Goal: Transaction & Acquisition: Obtain resource

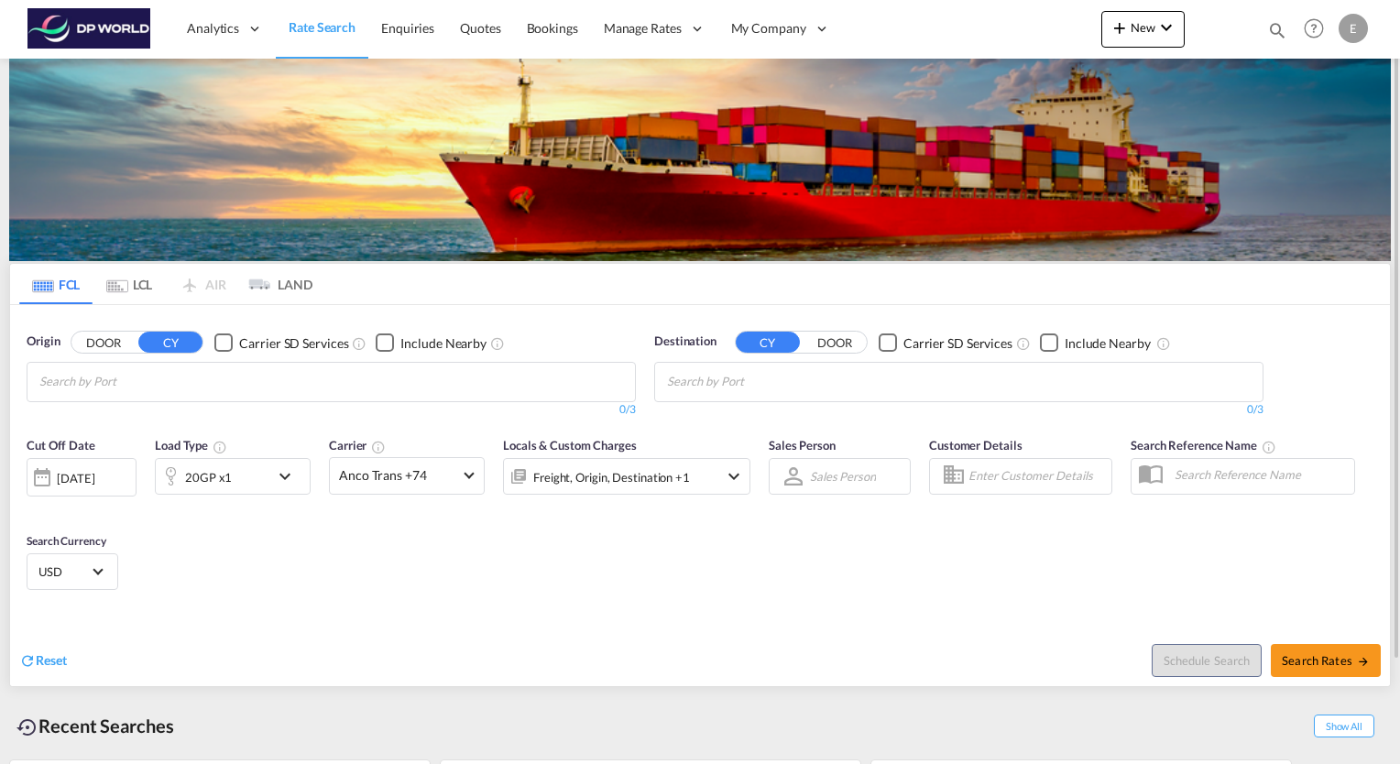
click at [90, 382] on input "Chips input." at bounding box center [126, 381] width 174 height 29
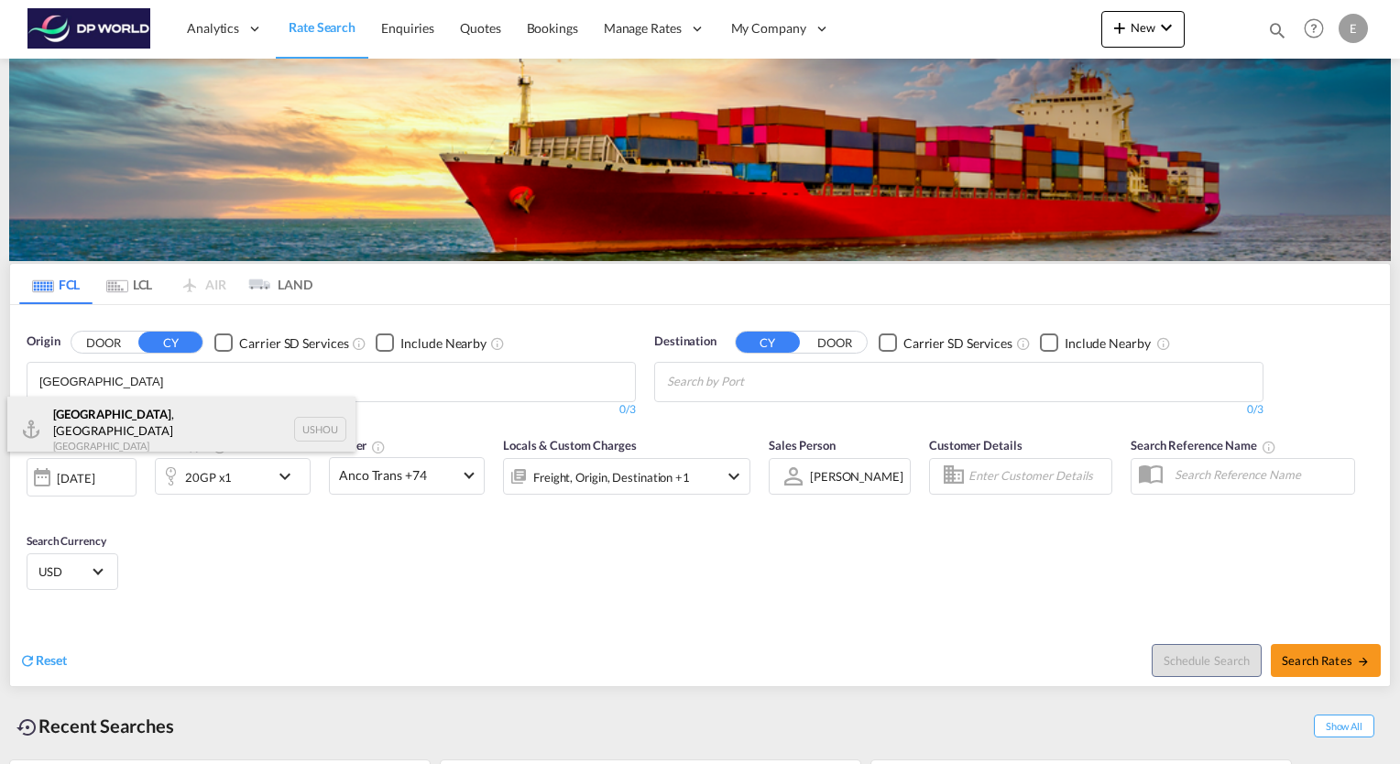
type input "[GEOGRAPHIC_DATA]"
click at [83, 412] on div "[GEOGRAPHIC_DATA] , [GEOGRAPHIC_DATA] [GEOGRAPHIC_DATA] USHOU" at bounding box center [181, 430] width 348 height 66
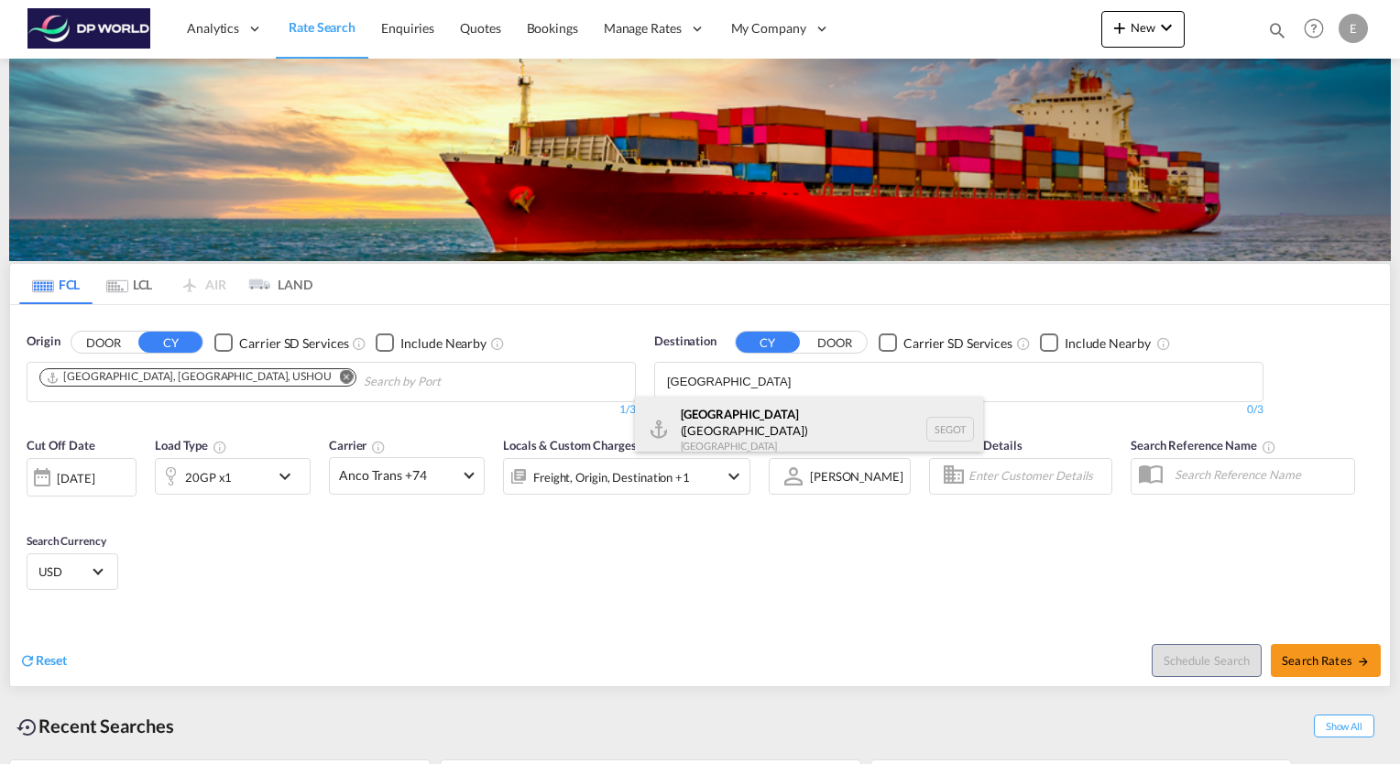
type input "[GEOGRAPHIC_DATA]"
click at [733, 405] on div "[GEOGRAPHIC_DATA] ([GEOGRAPHIC_DATA]) [GEOGRAPHIC_DATA] SEGOT" at bounding box center [809, 430] width 348 height 66
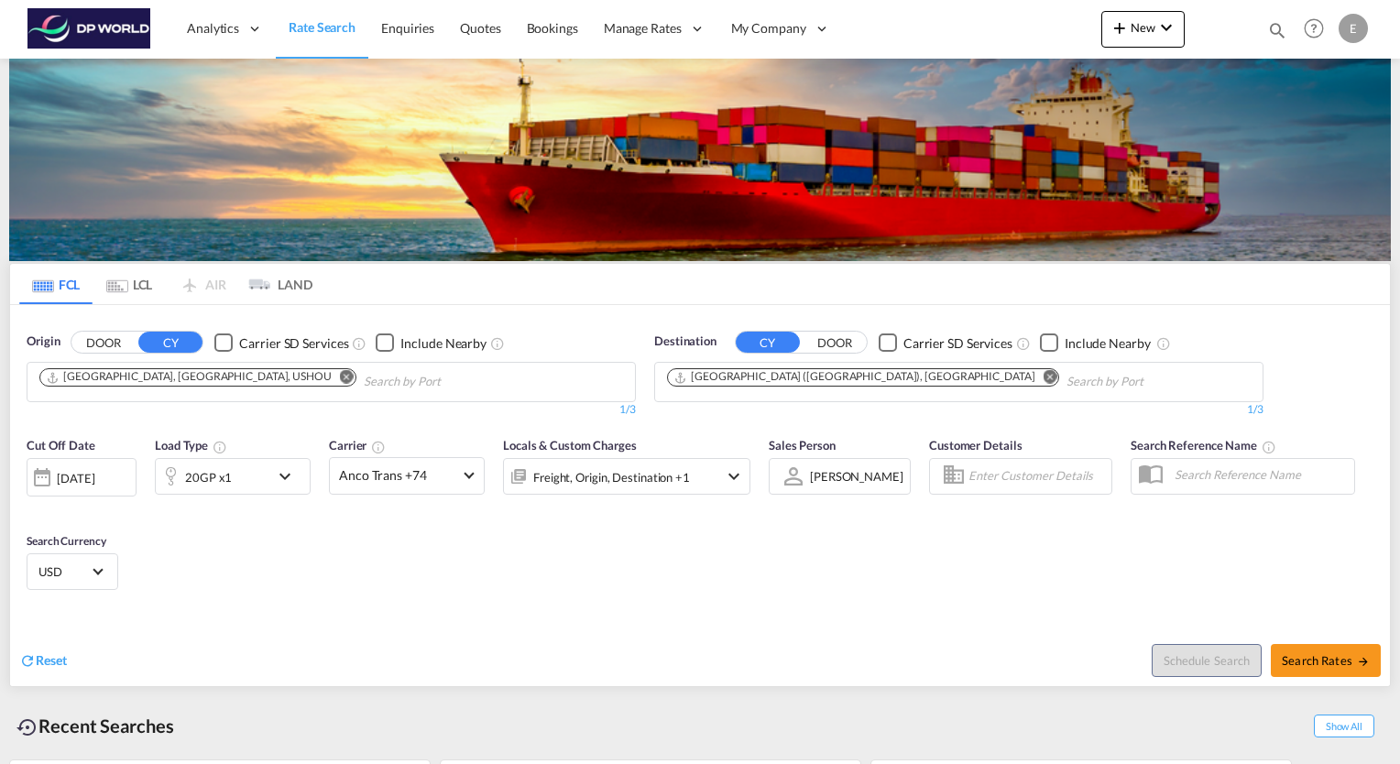
click at [287, 474] on md-icon "icon-chevron-down" at bounding box center [289, 476] width 31 height 22
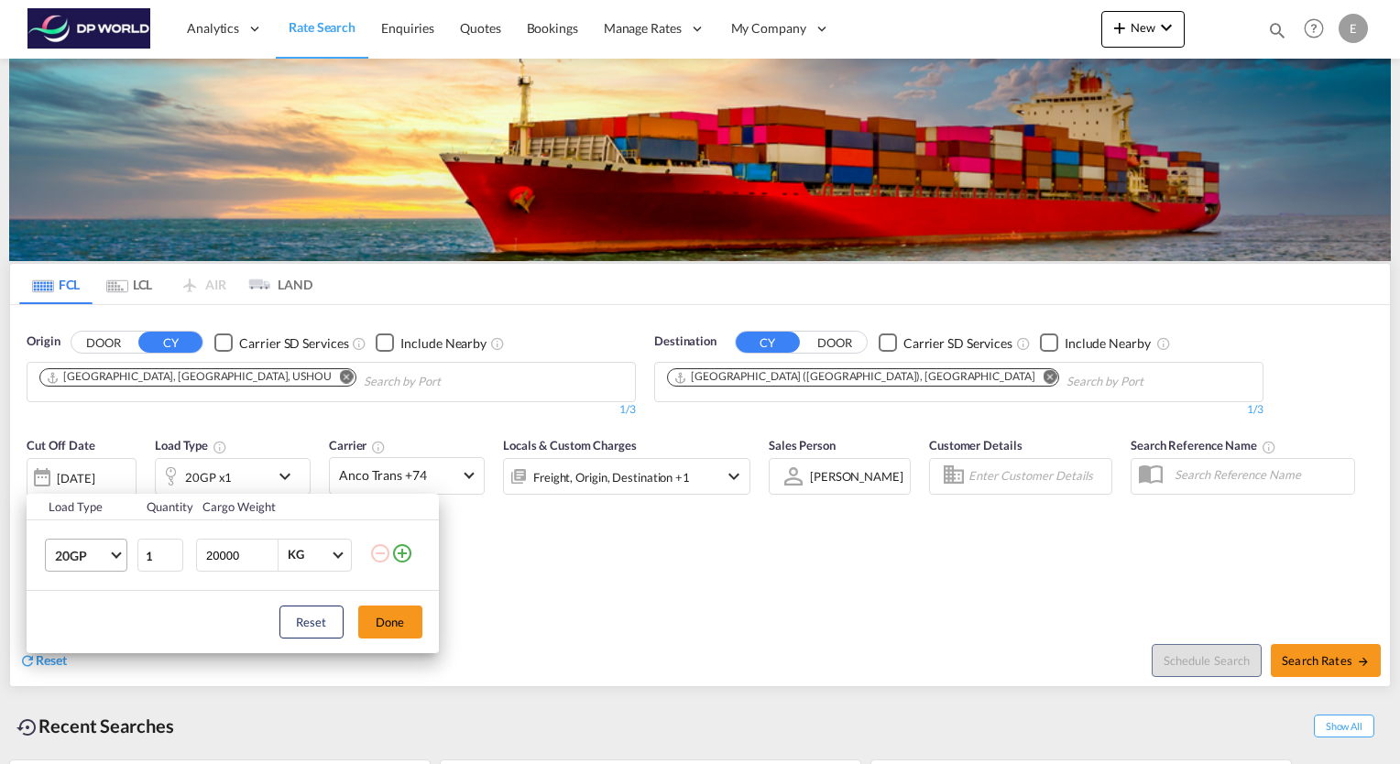
click at [110, 550] on md-select-value "20GP" at bounding box center [89, 554] width 73 height 31
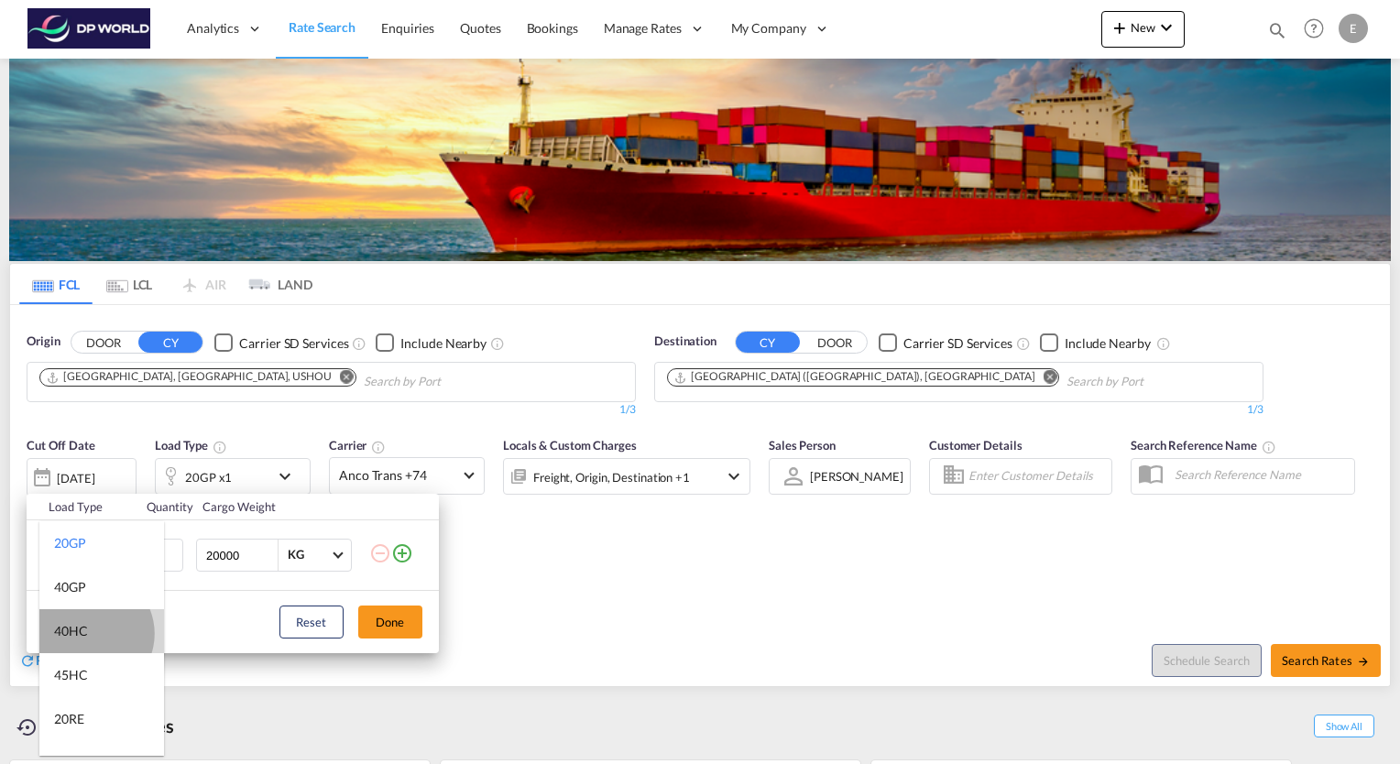
click at [88, 633] on md-option "40HC" at bounding box center [101, 631] width 125 height 44
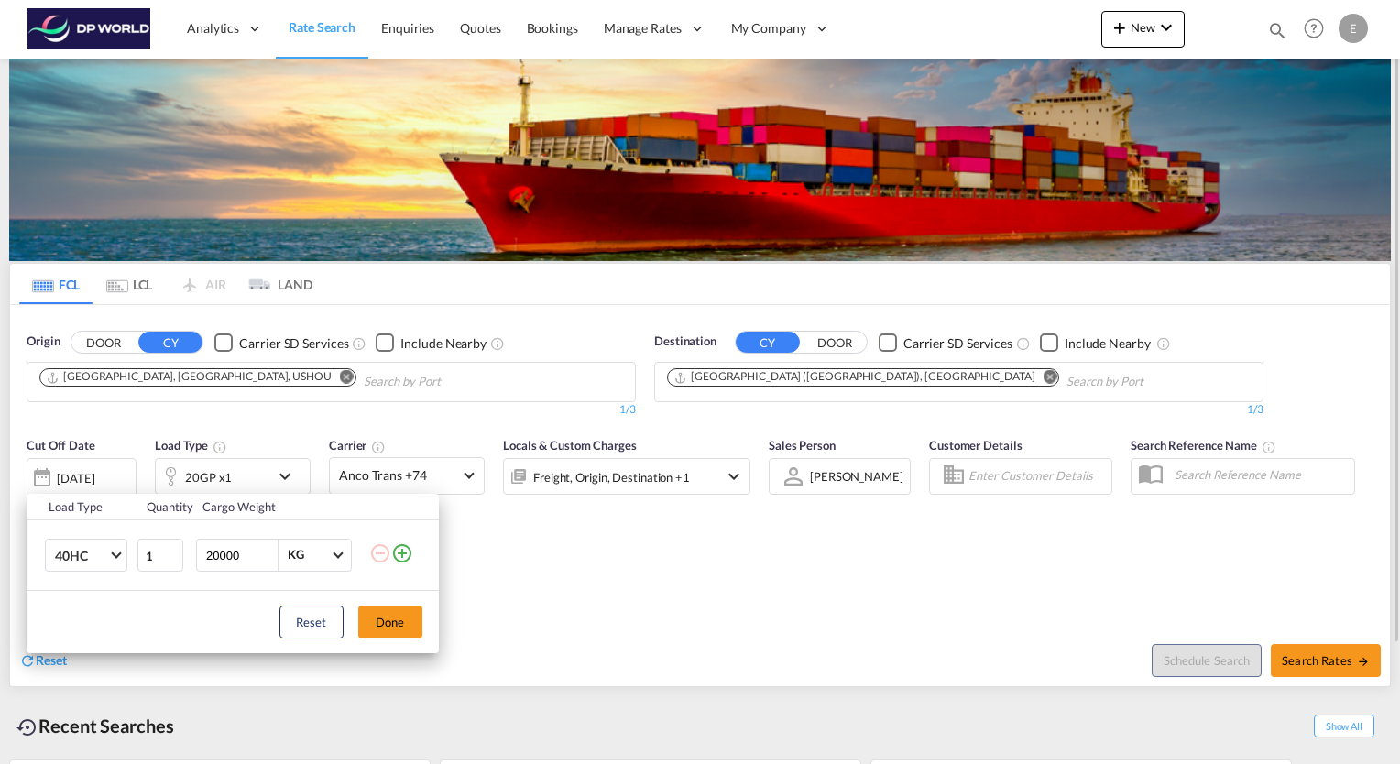
click at [389, 621] on button "Done" at bounding box center [390, 621] width 64 height 33
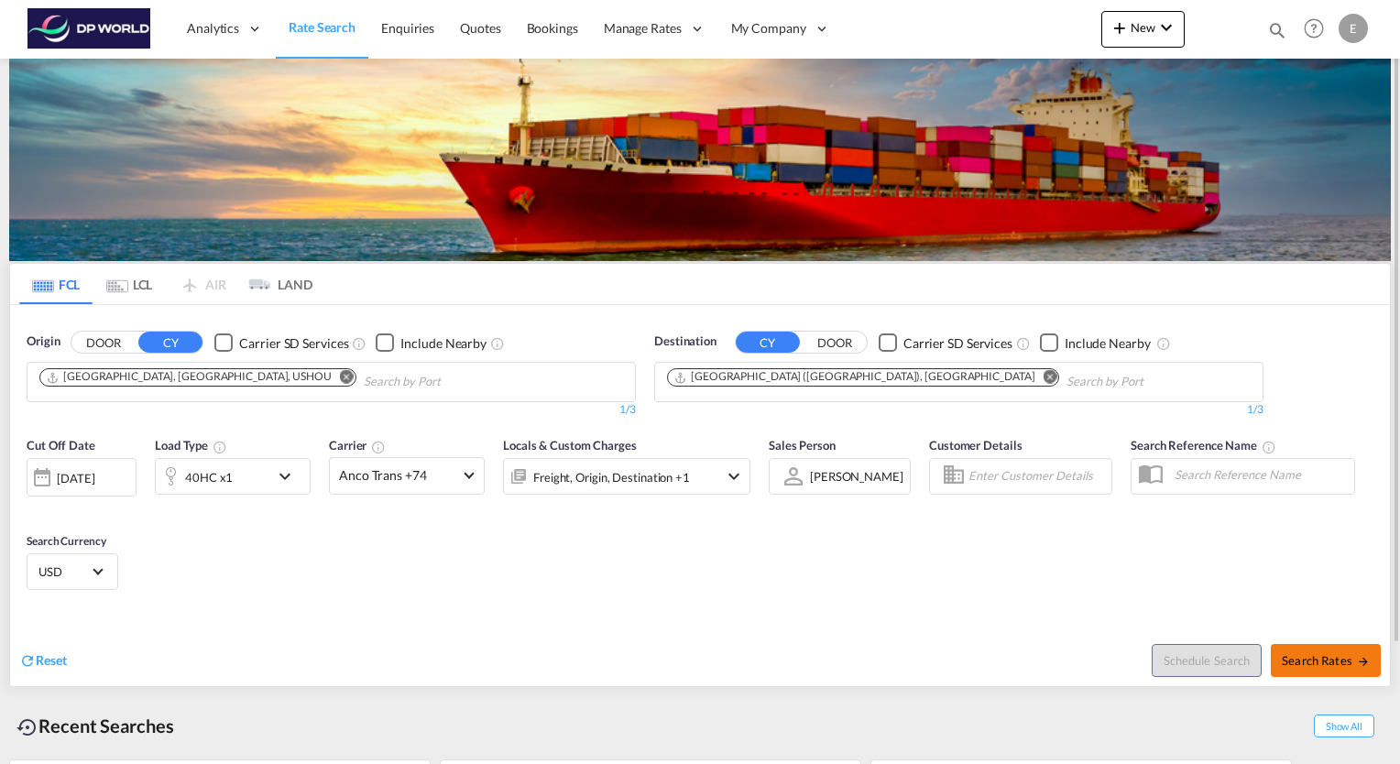
click at [1343, 659] on span "Search Rates" at bounding box center [1325, 660] width 88 height 15
type input "USHOU to SEGOT / [DATE]"
